Goal: Information Seeking & Learning: Learn about a topic

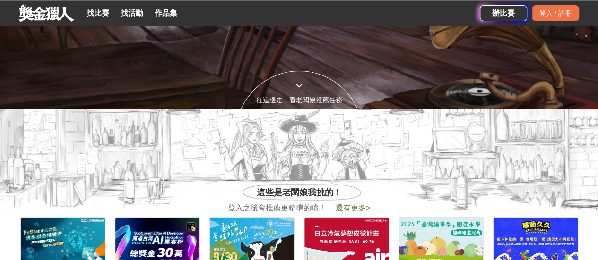
scroll to position [263, 0]
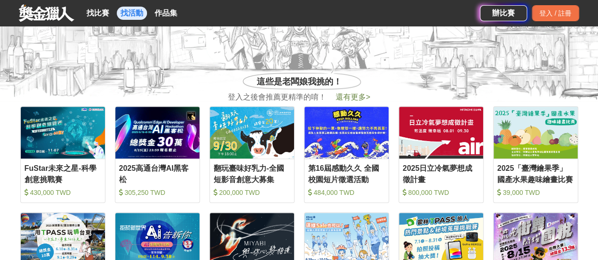
click at [117, 9] on link "找活動" at bounding box center [132, 13] width 30 height 13
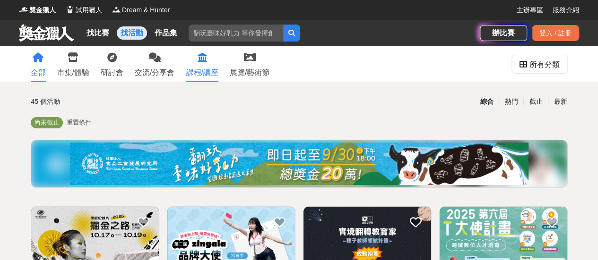
click at [208, 74] on div "課程/講座" at bounding box center [202, 72] width 32 height 11
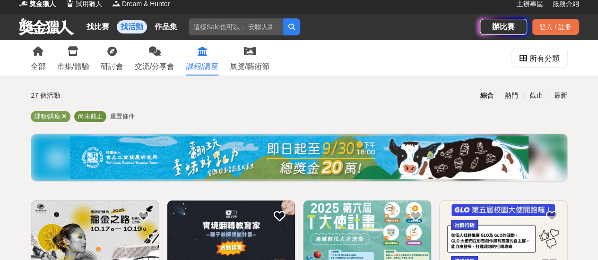
scroll to position [7, 0]
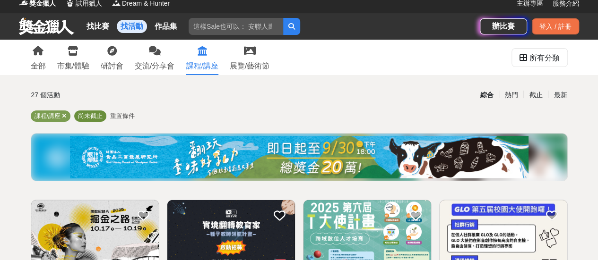
click at [87, 121] on div "尚未截止" at bounding box center [90, 116] width 32 height 11
click at [112, 119] on span "重置條件" at bounding box center [122, 115] width 25 height 7
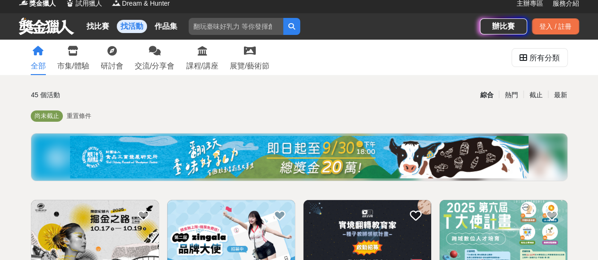
click at [78, 120] on span "重置條件" at bounding box center [79, 115] width 25 height 7
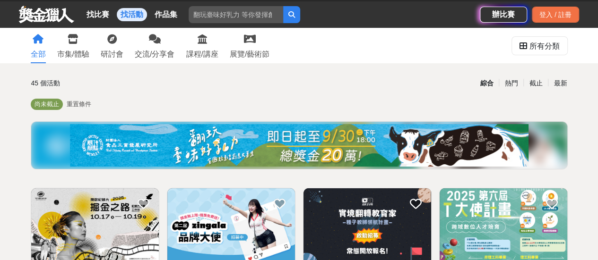
click at [292, 144] on img at bounding box center [299, 145] width 458 height 43
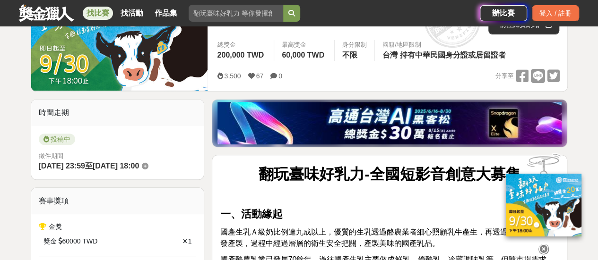
scroll to position [259, 0]
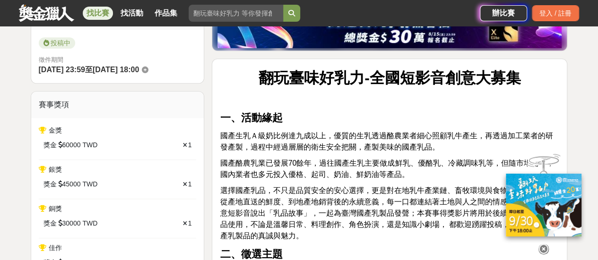
click at [548, 246] on icon at bounding box center [543, 249] width 10 height 10
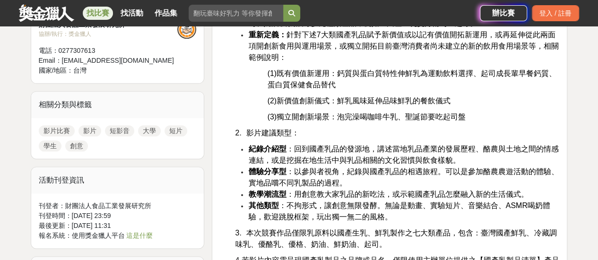
scroll to position [612, 0]
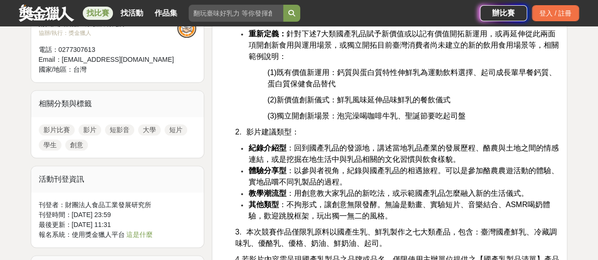
click at [548, 246] on p "3. 本次競賽作品僅限乳原料以國產生乳、鮮乳製作之七大類產品，包含：臺灣國產鮮乳、冷藏調味乳、優酪乳、優格、奶油、鮮奶油、起司。" at bounding box center [397, 238] width 324 height 23
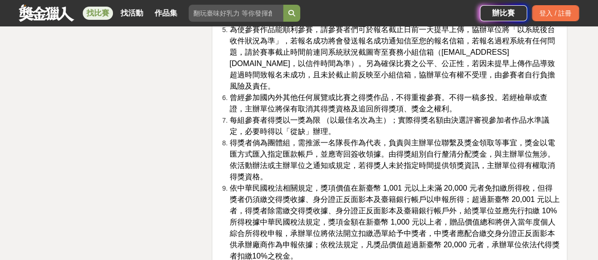
scroll to position [2016, 0]
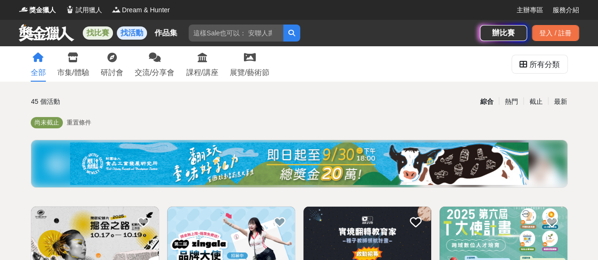
click at [104, 30] on link "找比賽" at bounding box center [98, 32] width 30 height 13
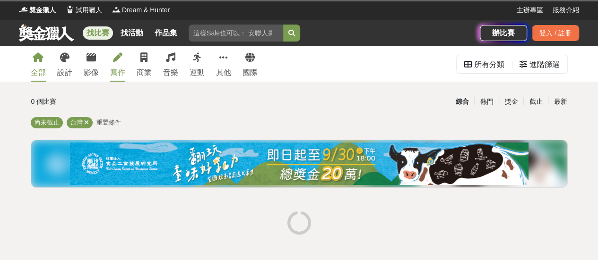
click at [116, 60] on icon at bounding box center [117, 57] width 9 height 9
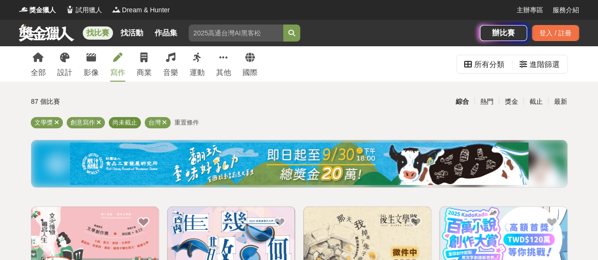
click at [130, 124] on span "尚未截止" at bounding box center [124, 122] width 25 height 7
click at [187, 121] on span "重置條件" at bounding box center [186, 122] width 25 height 7
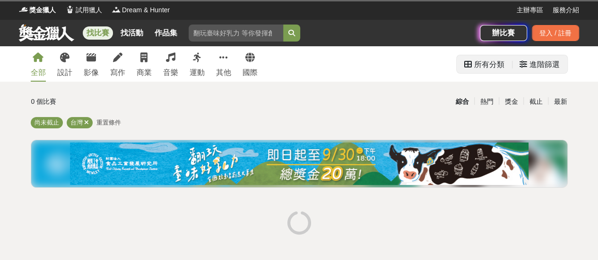
click at [525, 68] on icon at bounding box center [523, 64] width 8 height 8
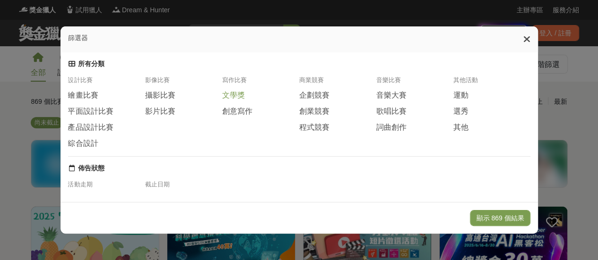
click at [249, 98] on span at bounding box center [251, 94] width 8 height 8
click at [248, 112] on span "創意寫作" at bounding box center [237, 111] width 30 height 10
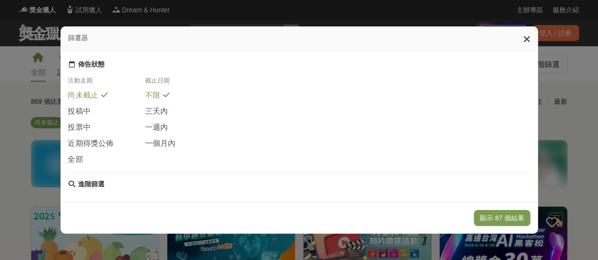
scroll to position [114, 0]
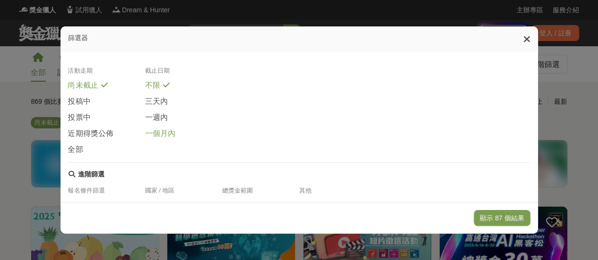
click at [165, 139] on span "一個月內" at bounding box center [160, 134] width 30 height 10
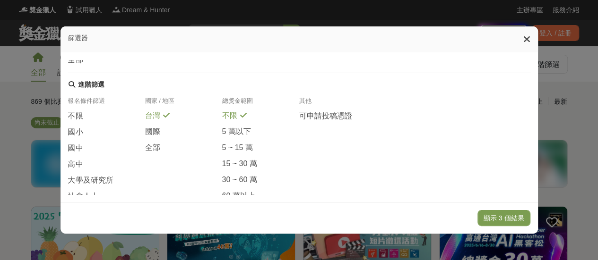
scroll to position [242, 0]
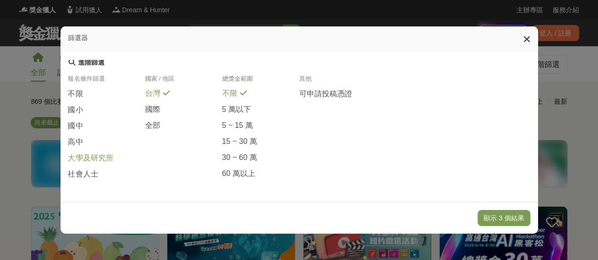
click at [84, 157] on span "大學及研究所" at bounding box center [90, 159] width 45 height 10
click at [86, 170] on span "社會人士" at bounding box center [83, 175] width 30 height 10
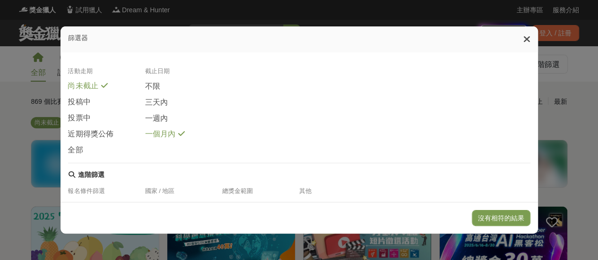
scroll to position [113, 0]
click at [160, 140] on span "一個月內" at bounding box center [160, 135] width 30 height 10
click at [154, 92] on span "不限" at bounding box center [152, 87] width 15 height 10
click at [515, 213] on button "顯示 12 個結果" at bounding box center [501, 218] width 56 height 16
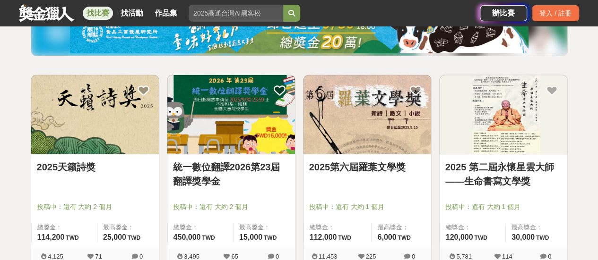
scroll to position [316, 0]
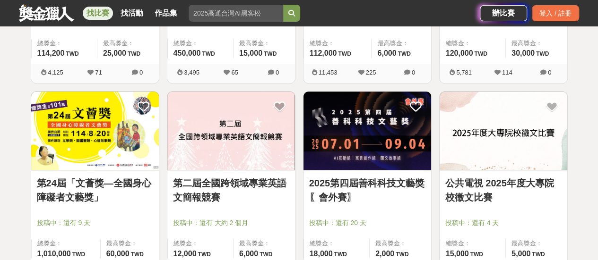
click at [506, 204] on link "公共電視 2025年度大專院校徵文比賽" at bounding box center [503, 190] width 116 height 28
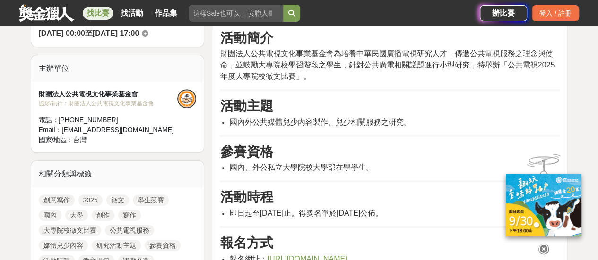
scroll to position [295, 0]
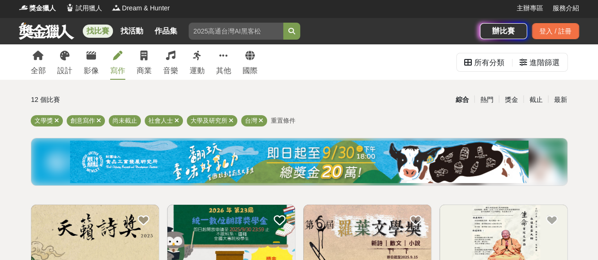
scroll to position [1, 0]
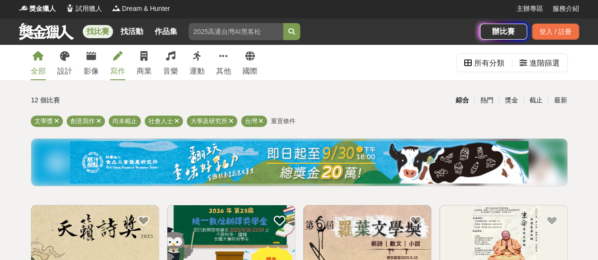
click at [39, 69] on div "全部" at bounding box center [38, 71] width 15 height 11
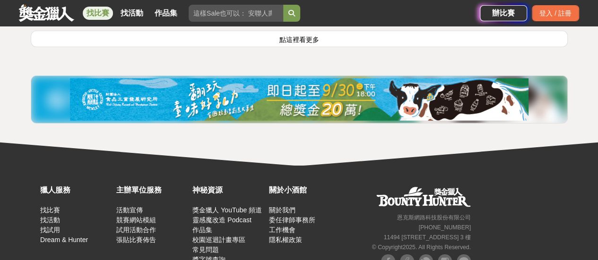
scroll to position [1416, 0]
